Goal: Transaction & Acquisition: Purchase product/service

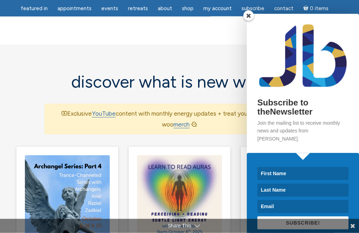
scroll to position [436, 0]
click at [283, 180] on input at bounding box center [302, 173] width 91 height 13
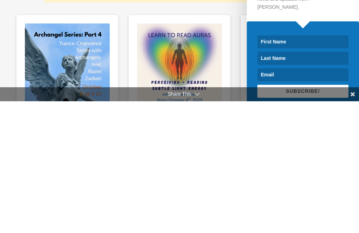
type input "[PERSON_NAME]"
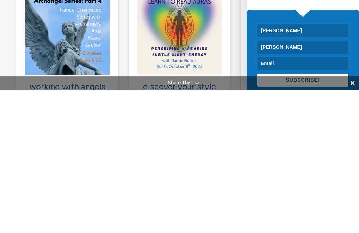
type input "[EMAIL_ADDRESS][DOMAIN_NAME]"
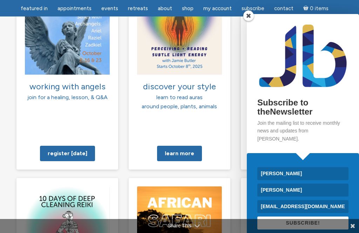
click at [307, 226] on span "SUBSCRIBE!" at bounding box center [303, 223] width 34 height 6
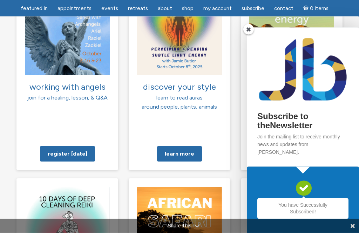
scroll to position [602, 0]
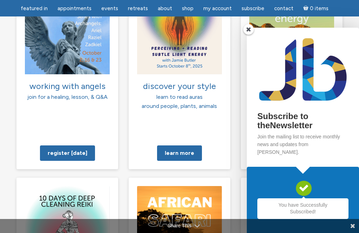
click at [252, 35] on span at bounding box center [248, 29] width 11 height 11
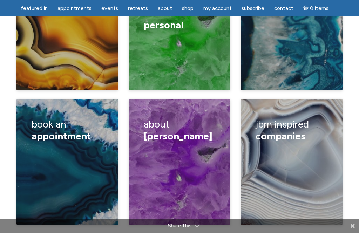
scroll to position [1217, 0]
click at [66, 114] on h3 "book an appointment" at bounding box center [68, 130] width 72 height 33
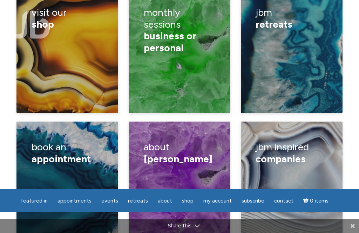
scroll to position [1240, 0]
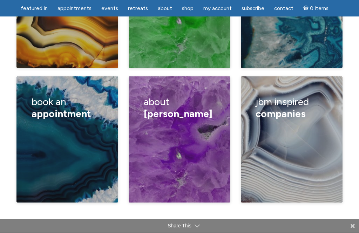
click at [82, 124] on div "Book a lecture/ private class How I read Half hour reading One hour reading Can…" at bounding box center [68, 162] width 72 height 76
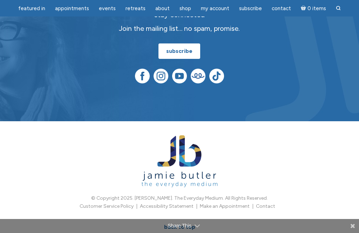
scroll to position [824, 0]
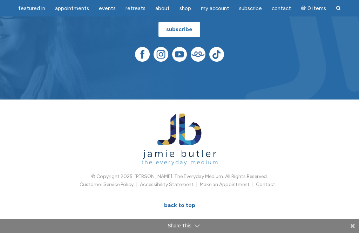
click at [179, 198] on link "BACK TO TOP" at bounding box center [179, 205] width 47 height 15
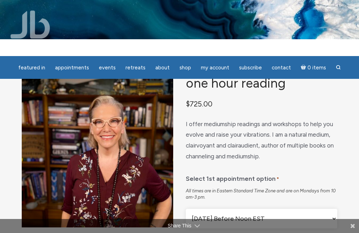
scroll to position [0, 0]
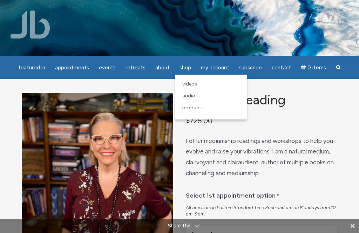
click at [196, 109] on span "Products" at bounding box center [192, 108] width 21 height 6
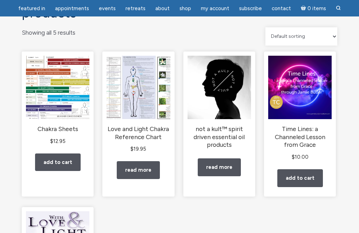
scroll to position [63, 0]
